Goal: Information Seeking & Learning: Learn about a topic

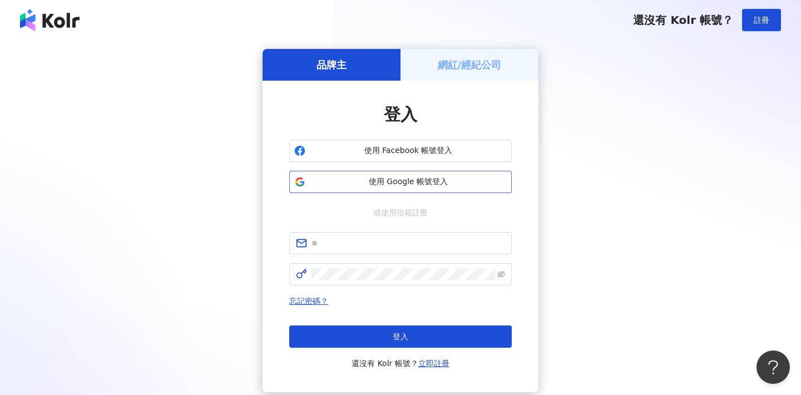
click at [415, 184] on span "使用 Google 帳號登入" at bounding box center [408, 181] width 197 height 11
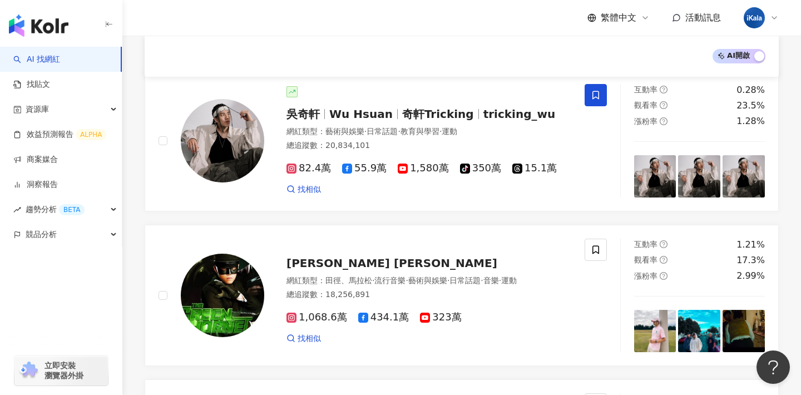
scroll to position [116, 0]
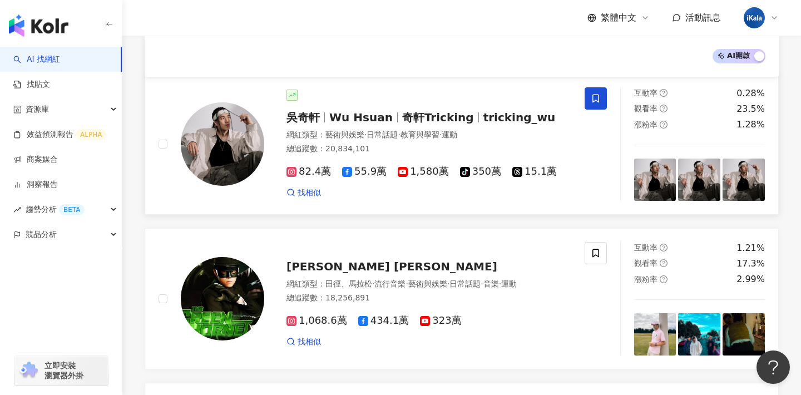
click at [445, 112] on span "奇軒Tricking" at bounding box center [438, 117] width 72 height 13
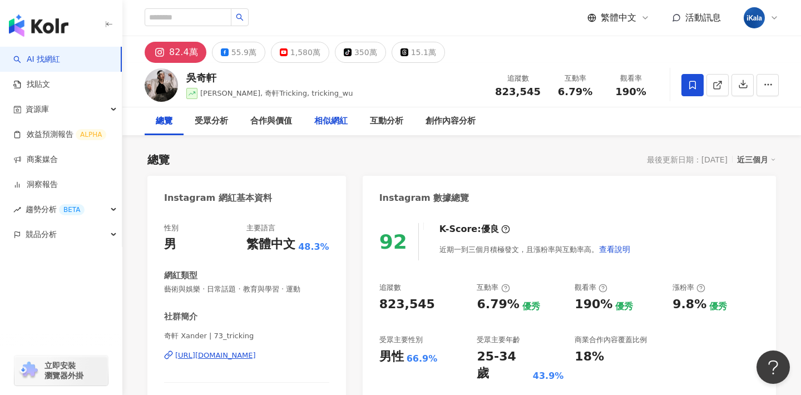
click at [340, 118] on div "相似網紅" at bounding box center [330, 121] width 33 height 13
click at [342, 118] on div "相似網紅" at bounding box center [330, 121] width 33 height 13
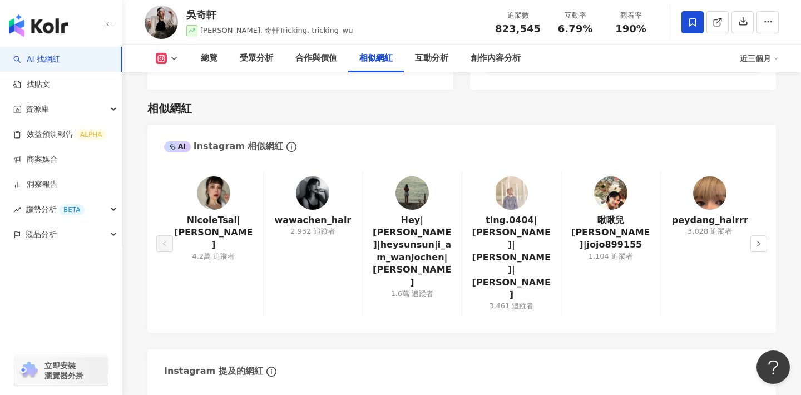
click at [51, 25] on img "button" at bounding box center [38, 25] width 59 height 22
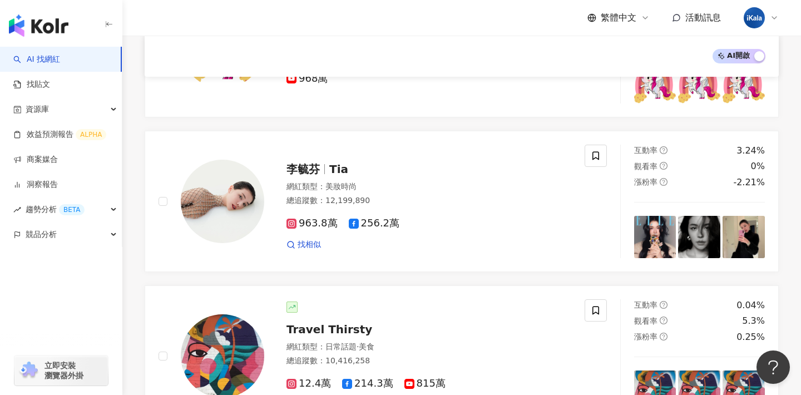
scroll to position [614, 0]
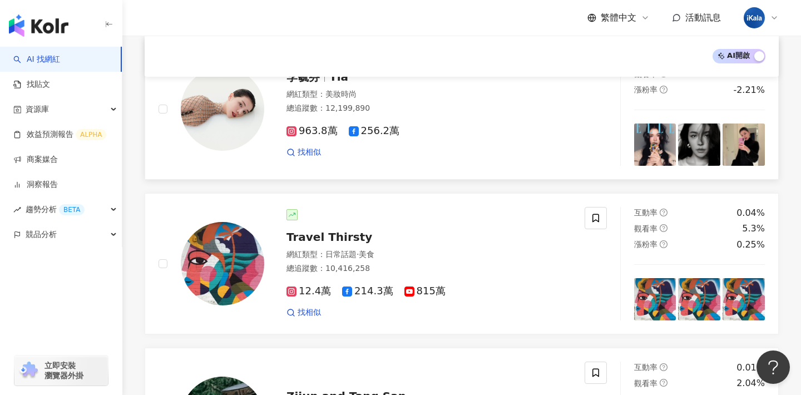
click at [247, 112] on img at bounding box center [222, 108] width 83 height 83
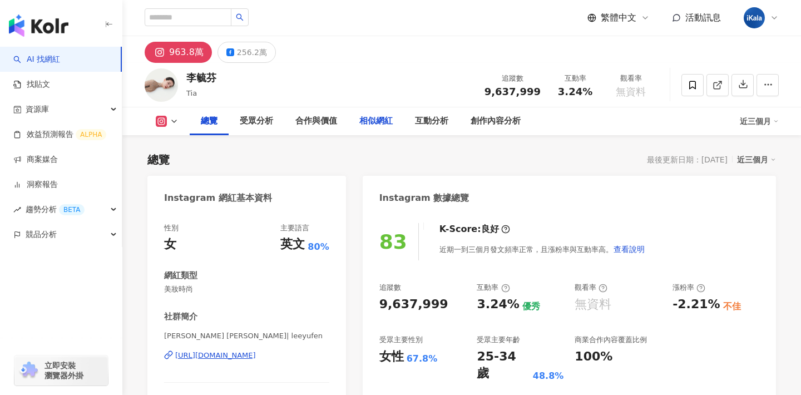
click at [379, 123] on div "相似網紅" at bounding box center [375, 121] width 33 height 13
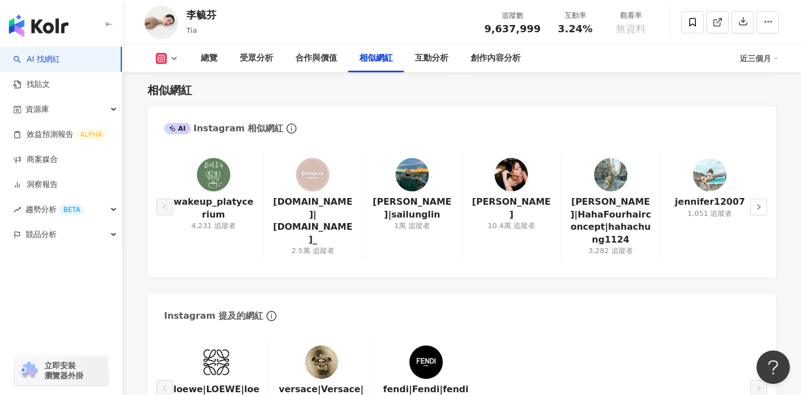
click at [545, 115] on div "AI Instagram 相似網紅" at bounding box center [461, 124] width 628 height 36
